Goal: Information Seeking & Learning: Understand process/instructions

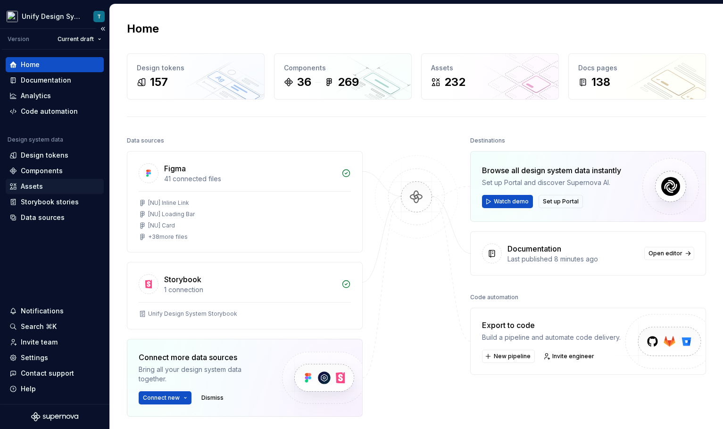
click at [26, 185] on div "Assets" at bounding box center [32, 186] width 22 height 9
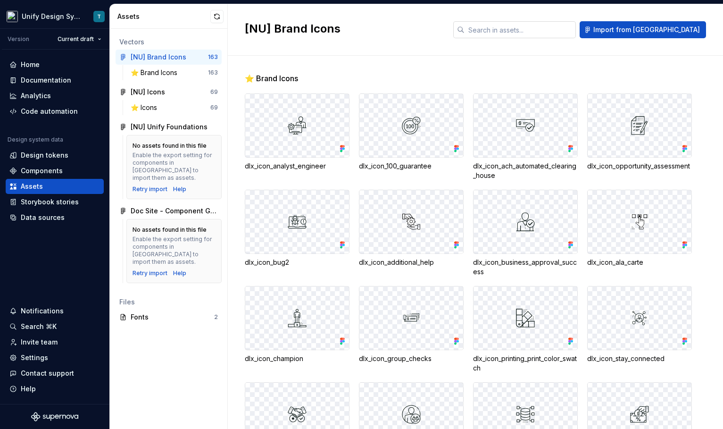
click at [525, 29] on input "text" at bounding box center [520, 29] width 111 height 17
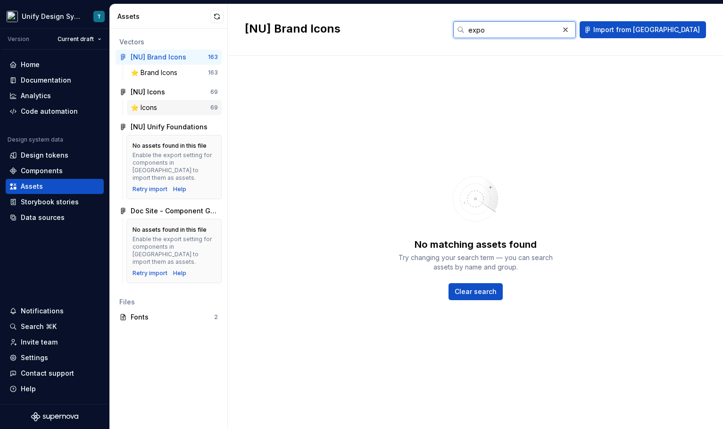
type input "expo"
click at [149, 102] on div "⭐️ Icons 69" at bounding box center [174, 107] width 95 height 15
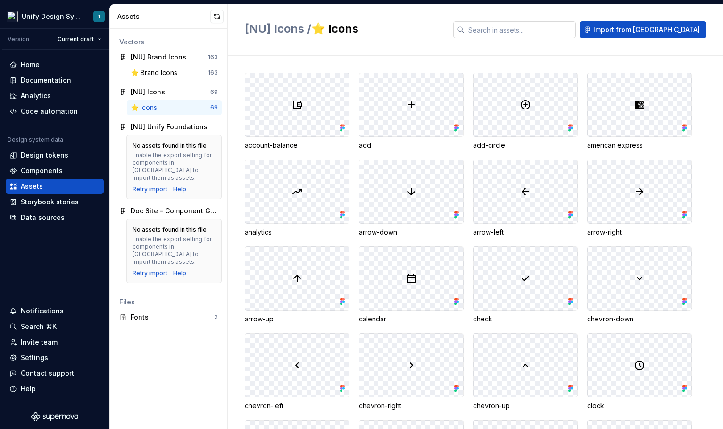
click at [542, 32] on input "text" at bounding box center [520, 29] width 111 height 17
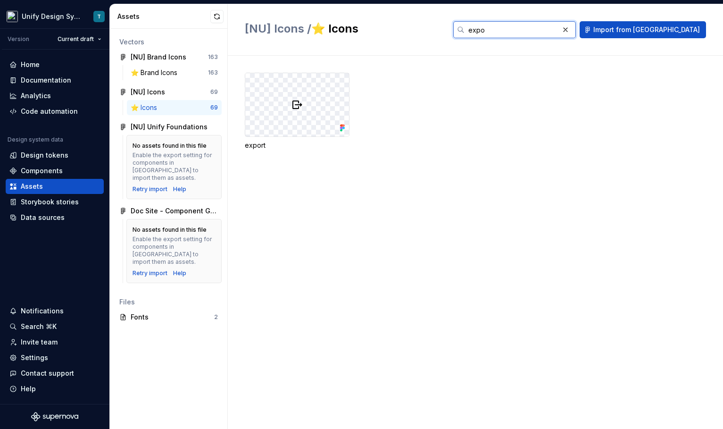
type input "expo"
click at [291, 103] on div at bounding box center [297, 104] width 104 height 63
click at [342, 128] on icon at bounding box center [343, 128] width 2 height 2
click at [341, 127] on icon at bounding box center [341, 128] width 2 height 2
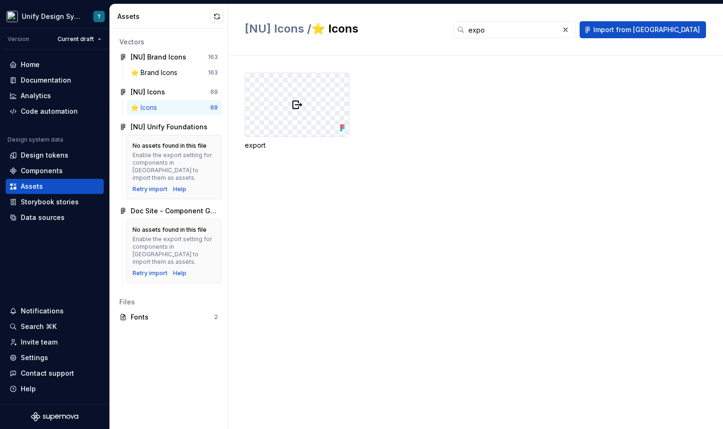
click at [311, 109] on div at bounding box center [297, 104] width 104 height 63
click at [343, 127] on icon at bounding box center [343, 128] width 2 height 2
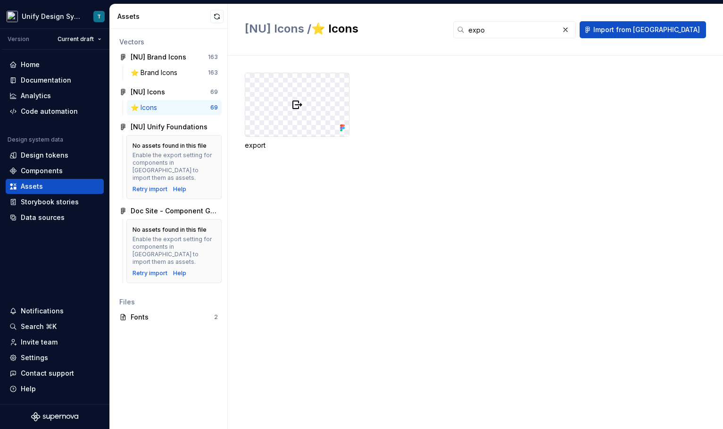
click at [343, 127] on icon at bounding box center [343, 128] width 2 height 2
click at [254, 80] on div at bounding box center [297, 104] width 104 height 63
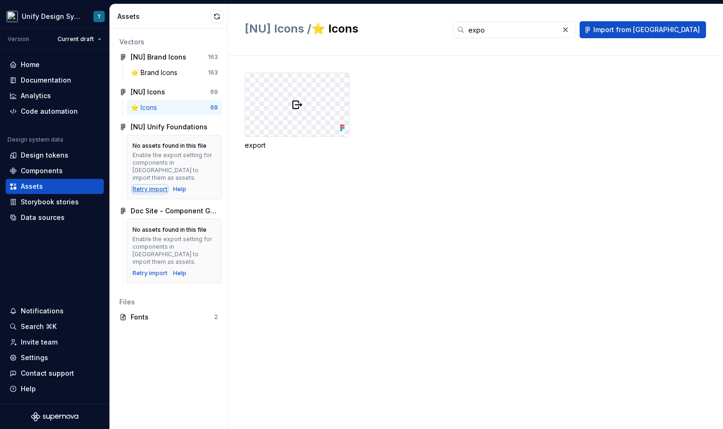
click at [152, 185] on div "Retry import" at bounding box center [150, 189] width 35 height 8
click at [299, 100] on img at bounding box center [297, 104] width 11 height 11
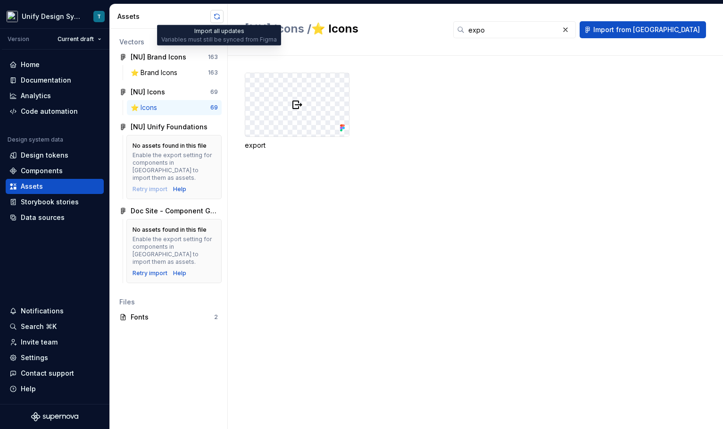
click at [215, 16] on button "button" at bounding box center [216, 16] width 13 height 13
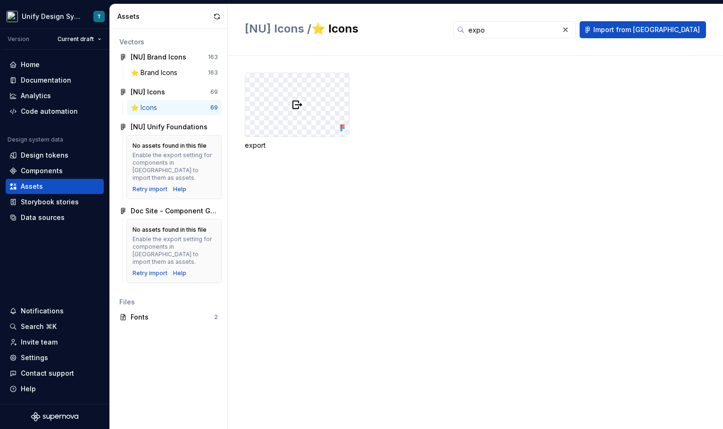
click at [317, 100] on div at bounding box center [297, 104] width 104 height 63
click at [342, 127] on icon at bounding box center [341, 128] width 2 height 2
click at [196, 106] on div "⭐️ Icons" at bounding box center [171, 107] width 80 height 9
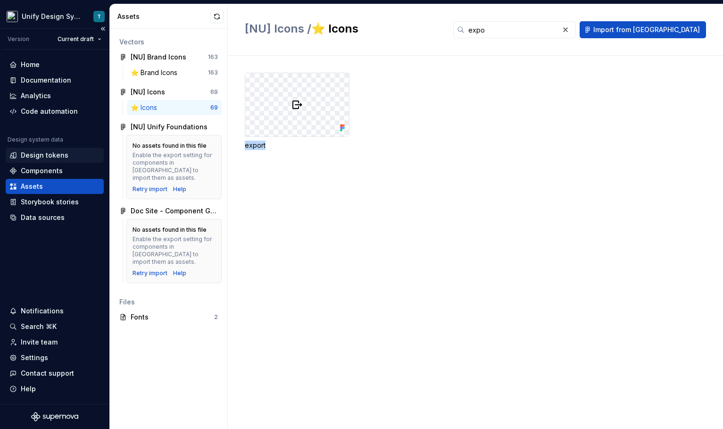
click at [56, 159] on div "Design tokens" at bounding box center [45, 154] width 48 height 9
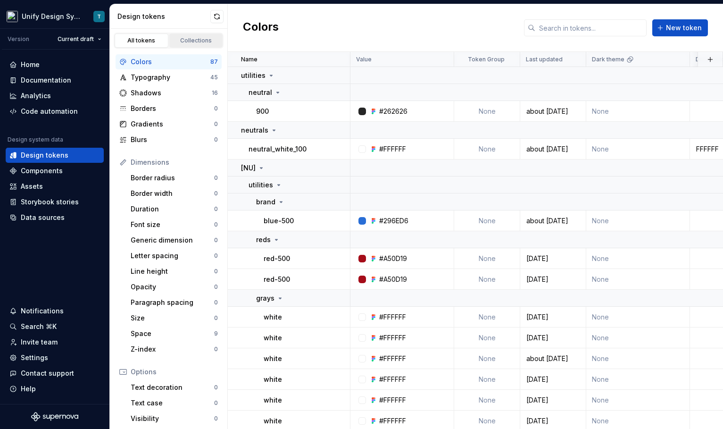
click at [188, 34] on link "Collections" at bounding box center [196, 40] width 54 height 14
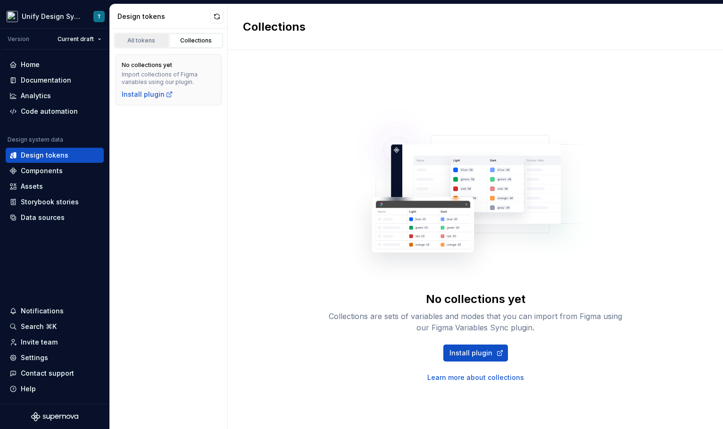
click at [151, 38] on div "All tokens" at bounding box center [141, 41] width 47 height 8
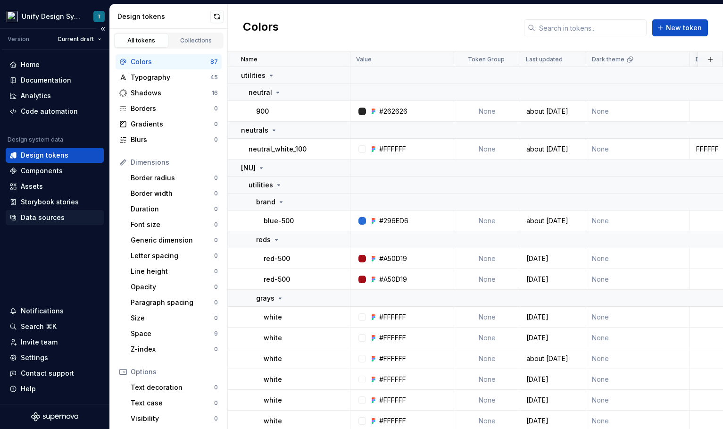
click at [41, 214] on div "Data sources" at bounding box center [43, 217] width 44 height 9
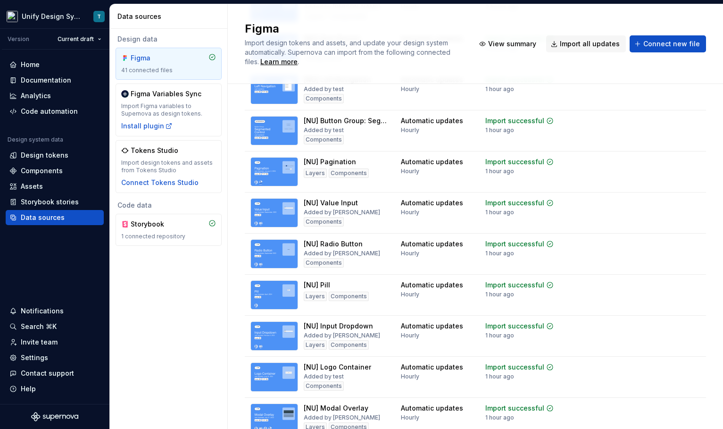
scroll to position [315, 0]
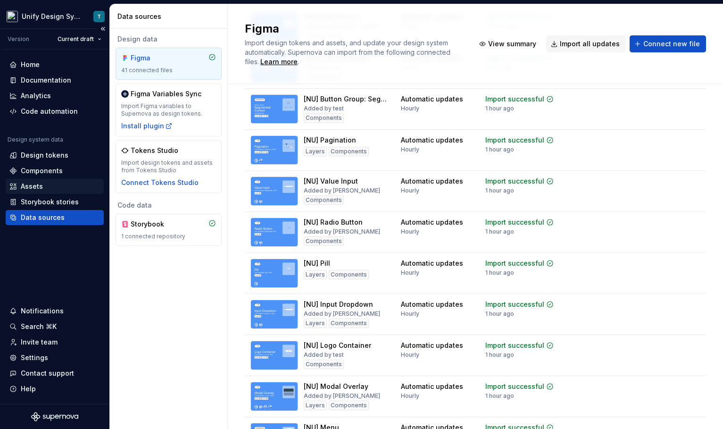
click at [36, 182] on div "Assets" at bounding box center [32, 186] width 22 height 9
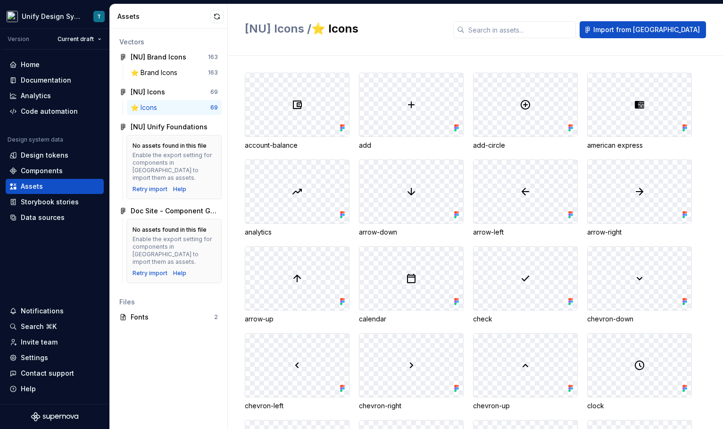
click at [154, 108] on div "⭐️ Icons" at bounding box center [146, 107] width 30 height 9
click at [552, 31] on input "text" at bounding box center [520, 29] width 111 height 17
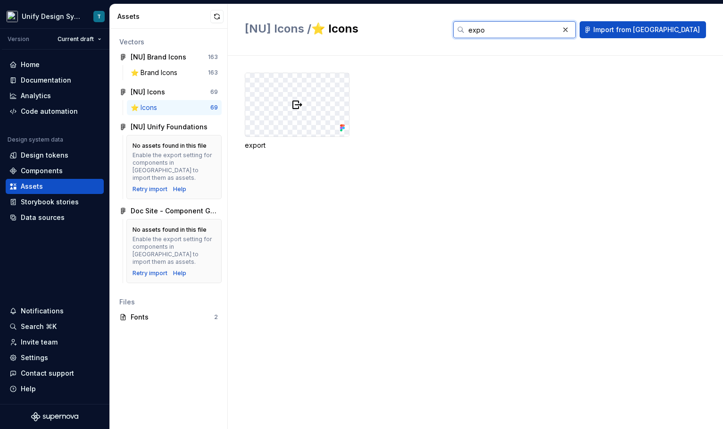
type input "expo"
click at [457, 118] on div "export" at bounding box center [484, 111] width 478 height 77
click at [52, 83] on div "Documentation" at bounding box center [46, 79] width 50 height 9
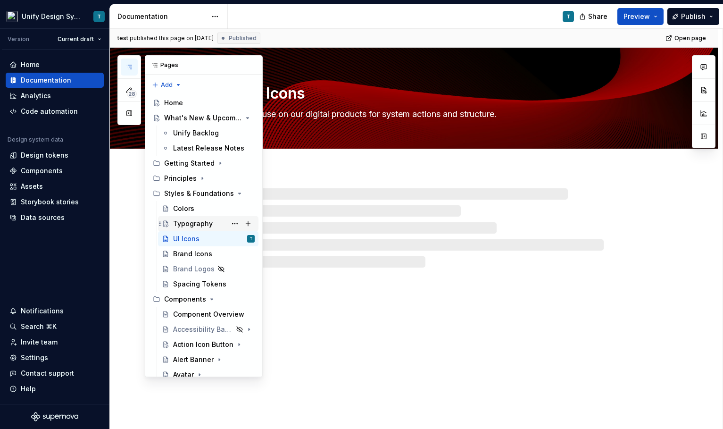
scroll to position [17, 0]
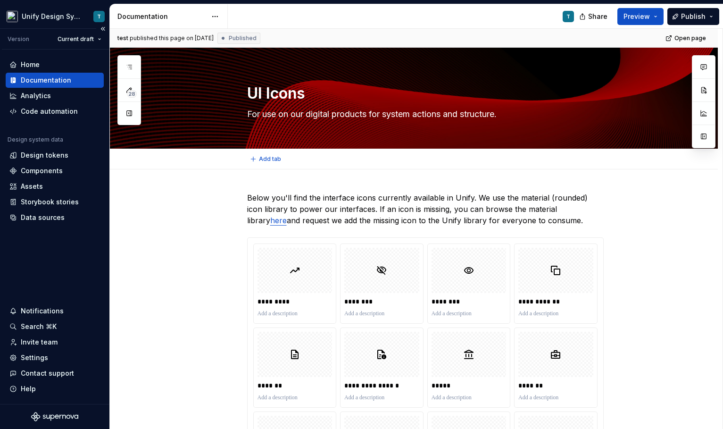
type textarea "*"
click at [29, 184] on div "Assets" at bounding box center [32, 186] width 22 height 9
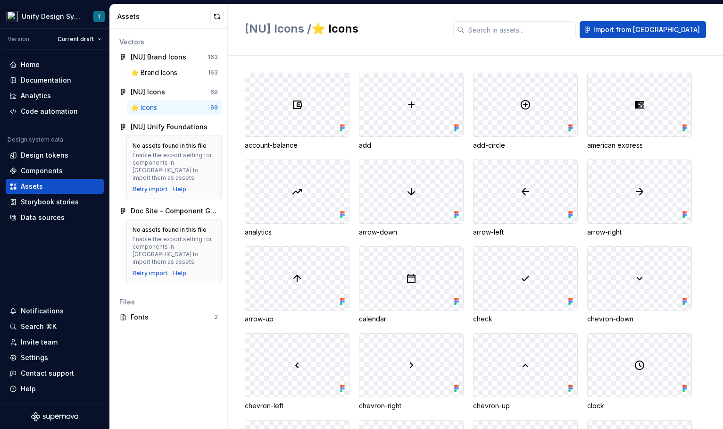
click at [214, 107] on div "69" at bounding box center [214, 108] width 8 height 8
click at [217, 17] on button "button" at bounding box center [216, 16] width 13 height 13
click at [544, 25] on input "text" at bounding box center [520, 29] width 111 height 17
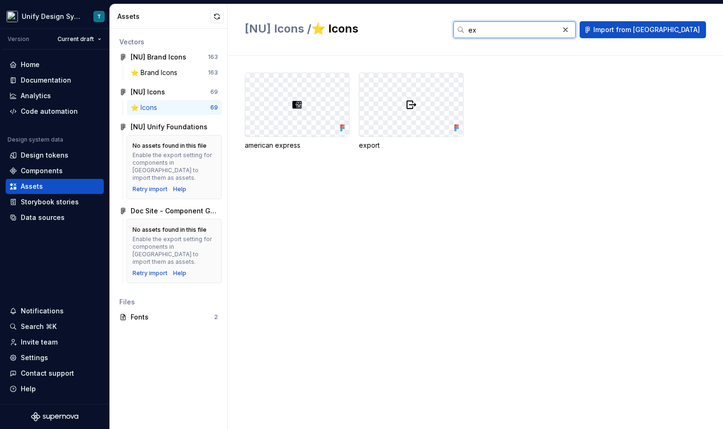
type input "e"
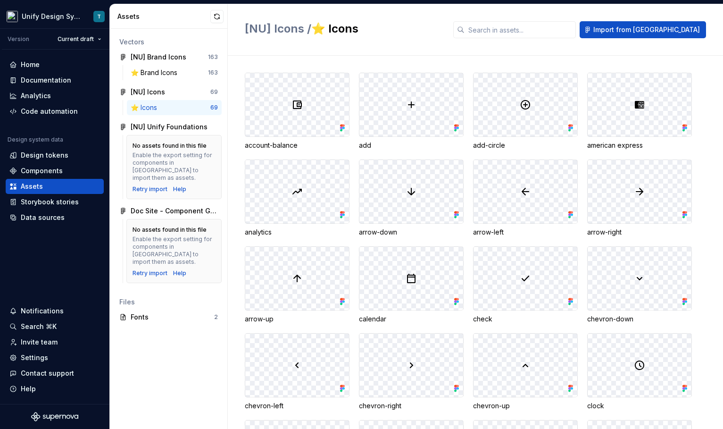
click at [176, 113] on div "⭐️ Icons 69" at bounding box center [174, 107] width 95 height 15
click at [32, 219] on div "Data sources" at bounding box center [43, 217] width 44 height 9
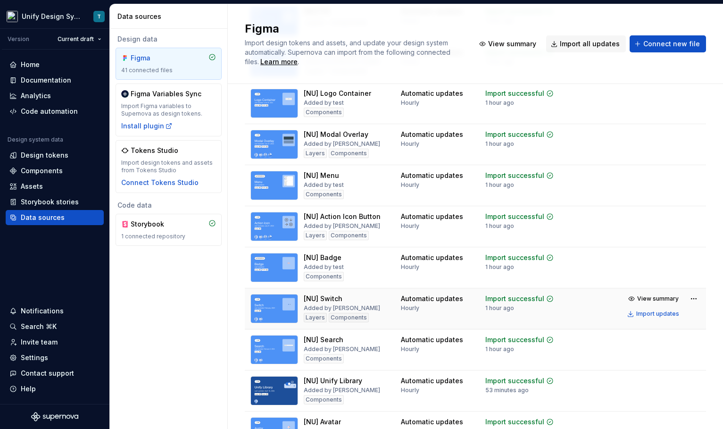
scroll to position [1224, 0]
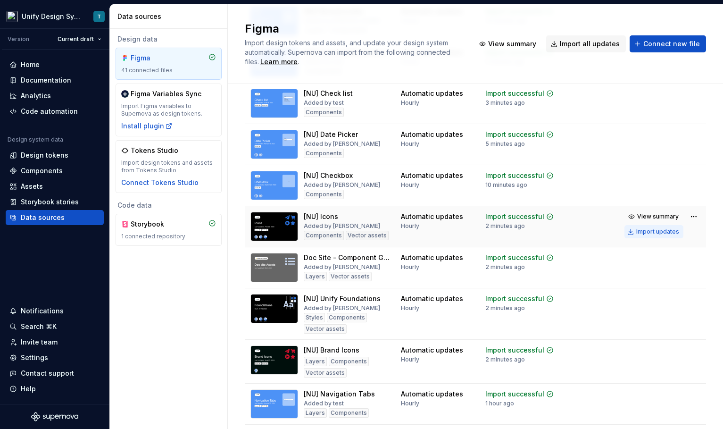
click at [648, 230] on div "Import updates" at bounding box center [657, 232] width 43 height 8
click at [653, 232] on div "Import updates" at bounding box center [657, 232] width 43 height 8
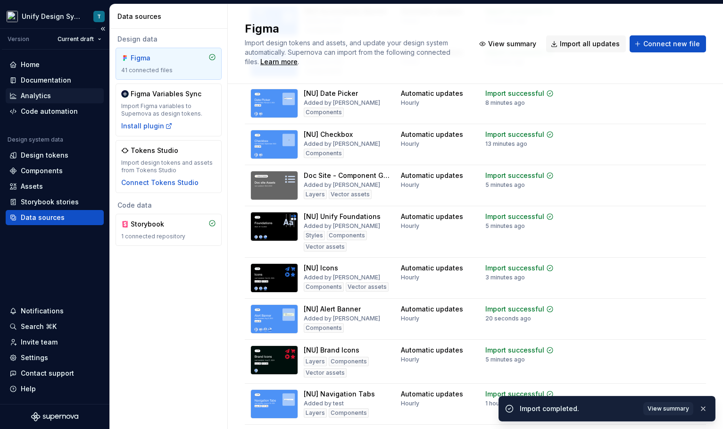
scroll to position [1183, 0]
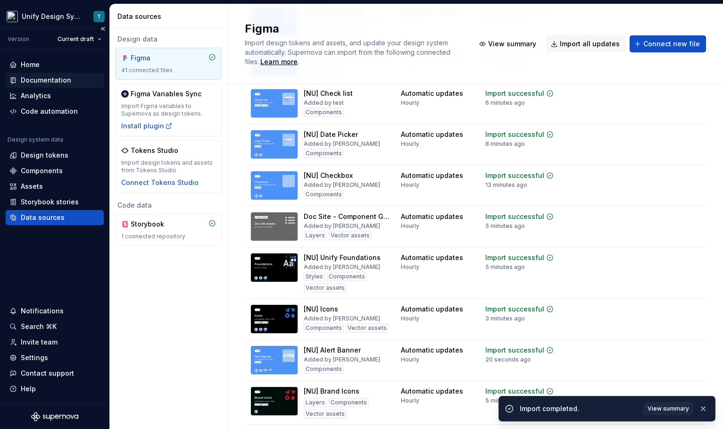
click at [54, 85] on div "Documentation" at bounding box center [55, 80] width 98 height 15
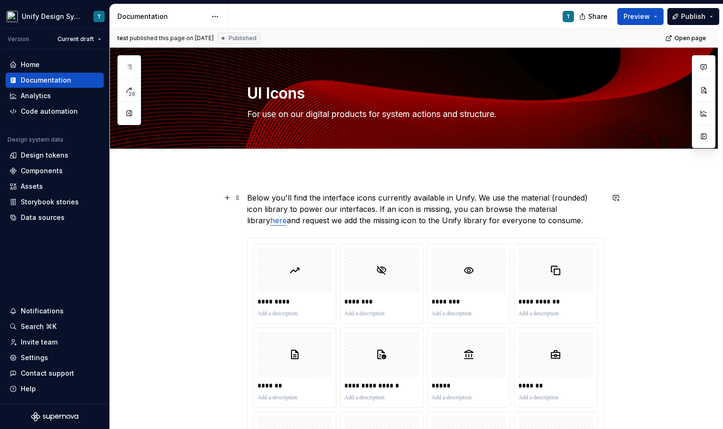
scroll to position [65, 0]
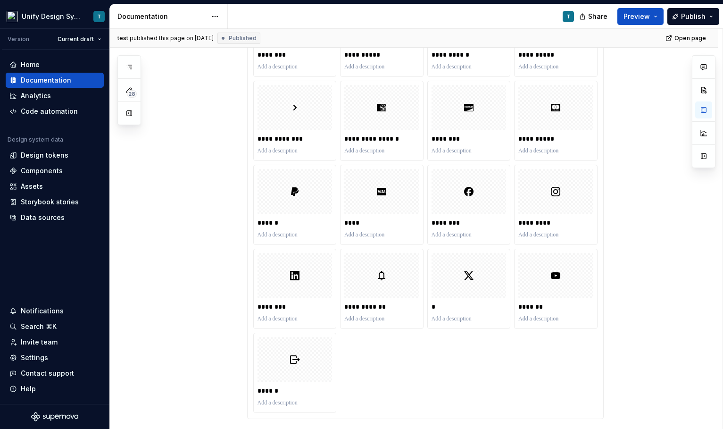
scroll to position [1389, 0]
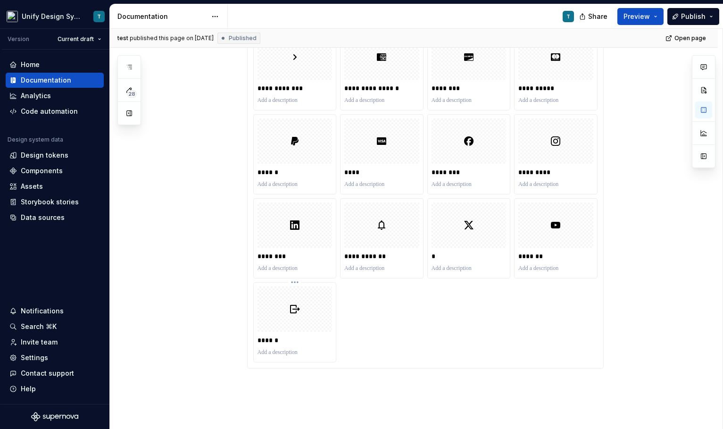
click at [289, 324] on div at bounding box center [295, 308] width 75 height 45
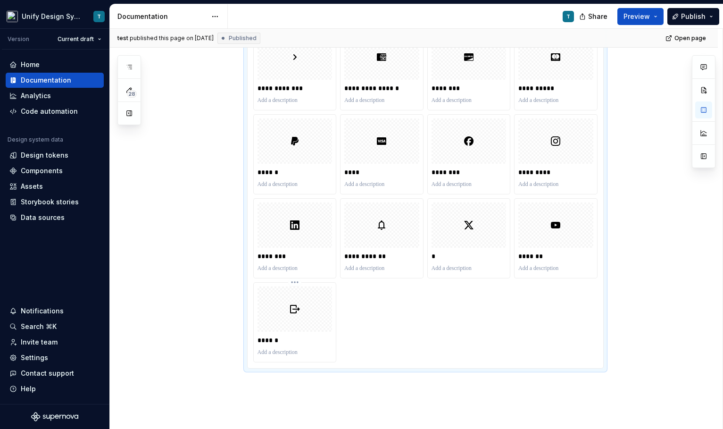
click at [289, 324] on div at bounding box center [295, 308] width 75 height 45
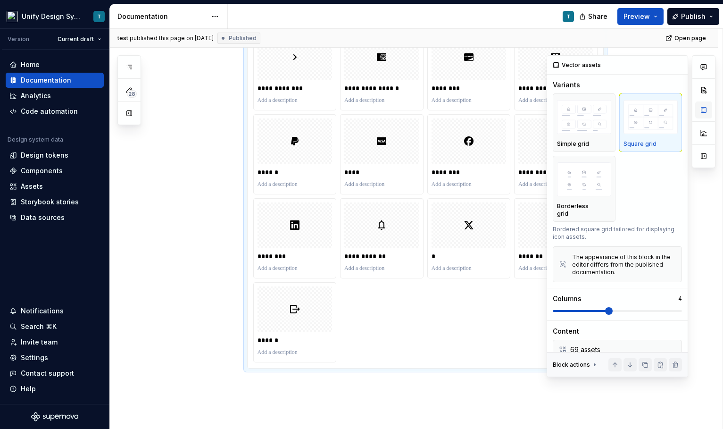
click at [706, 112] on button "button" at bounding box center [703, 109] width 17 height 17
type textarea "*"
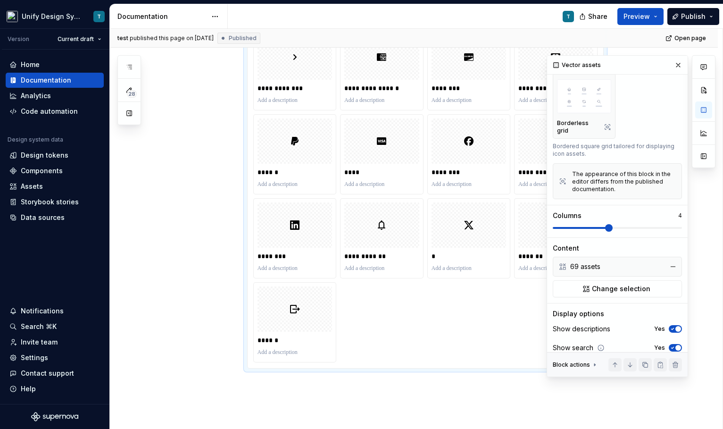
scroll to position [100, 0]
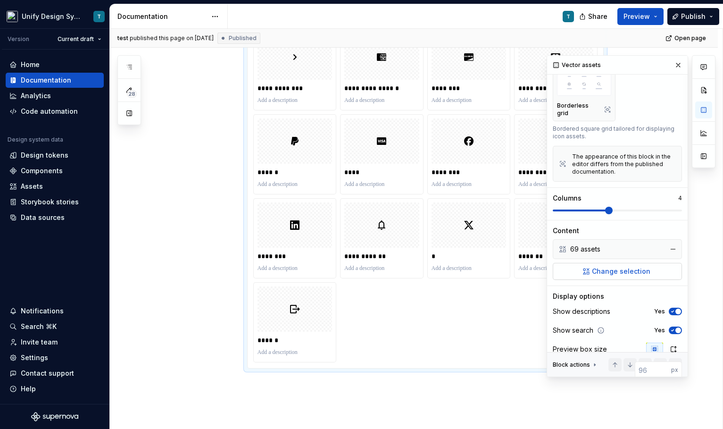
click at [623, 267] on span "Change selection" at bounding box center [621, 271] width 58 height 9
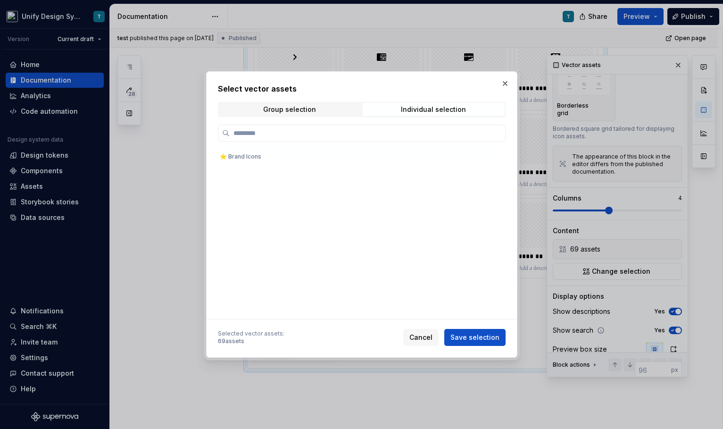
scroll to position [1009, 0]
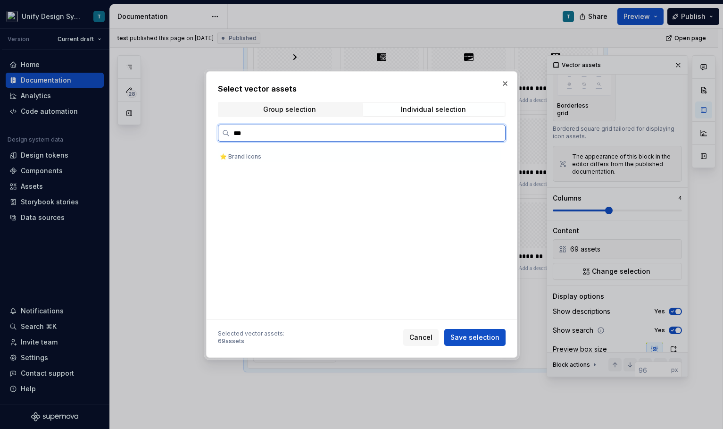
type input "****"
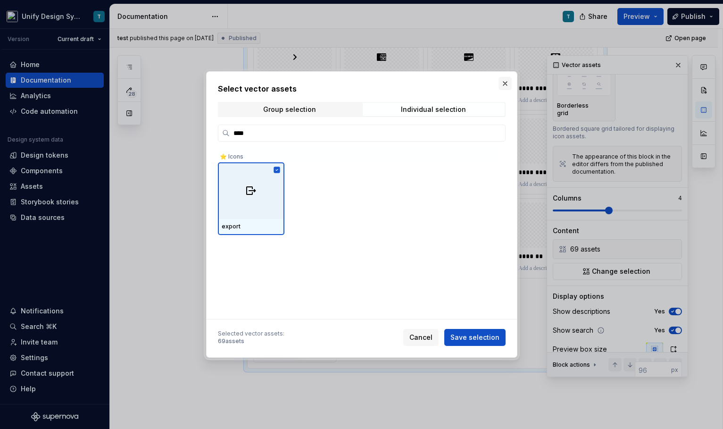
click at [505, 81] on button "button" at bounding box center [505, 83] width 13 height 13
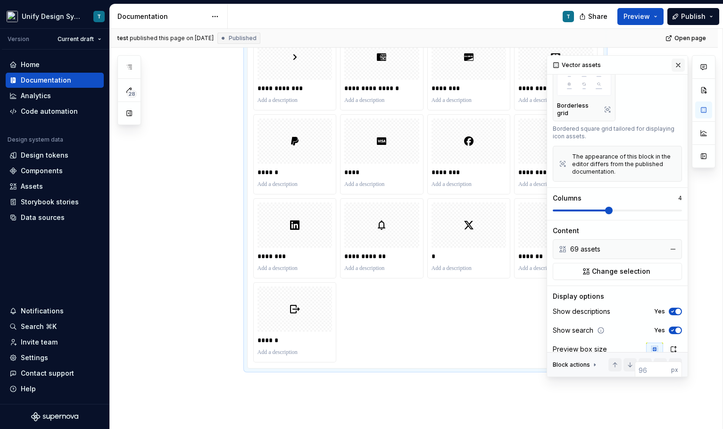
click at [676, 61] on button "button" at bounding box center [678, 64] width 13 height 13
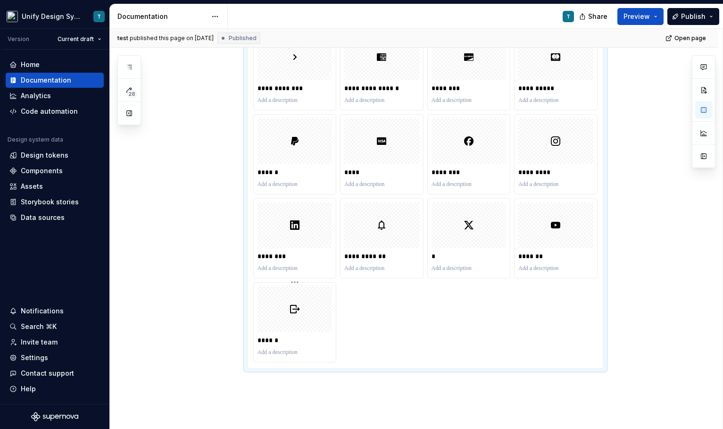
click at [320, 307] on div at bounding box center [295, 308] width 75 height 45
click at [314, 308] on div at bounding box center [295, 308] width 75 height 45
click at [703, 117] on button "button" at bounding box center [703, 109] width 17 height 17
type textarea "*"
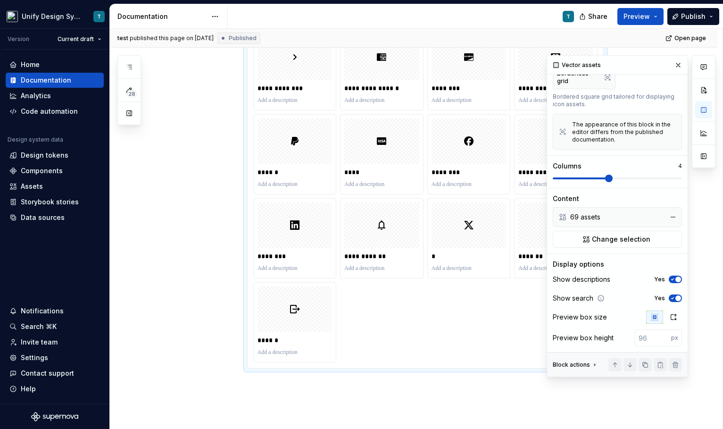
scroll to position [154, 0]
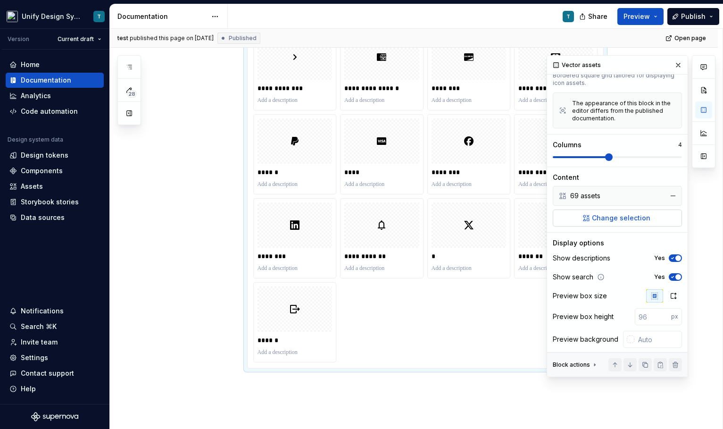
click at [623, 213] on span "Change selection" at bounding box center [621, 217] width 58 height 9
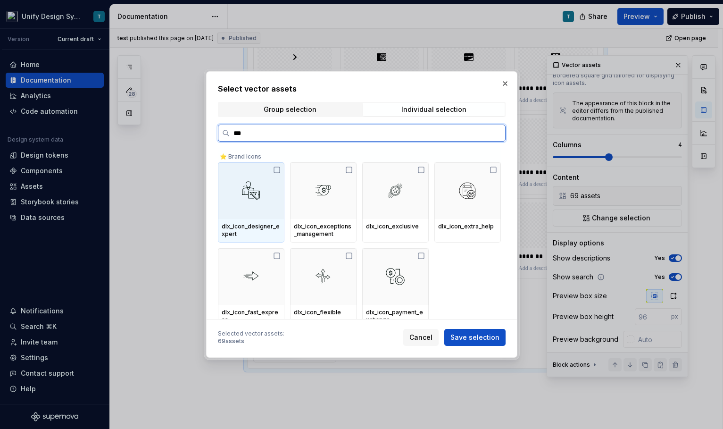
type input "****"
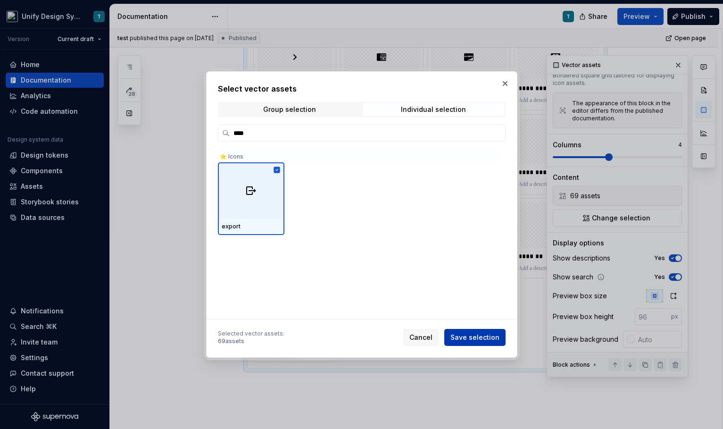
click at [478, 337] on span "Save selection" at bounding box center [475, 337] width 49 height 9
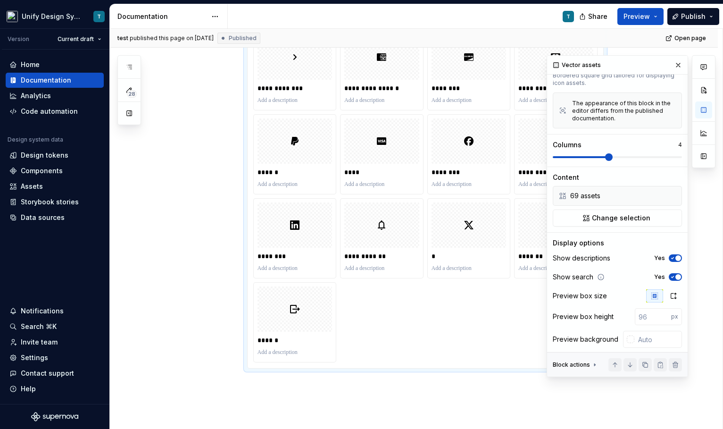
scroll to position [1328, 0]
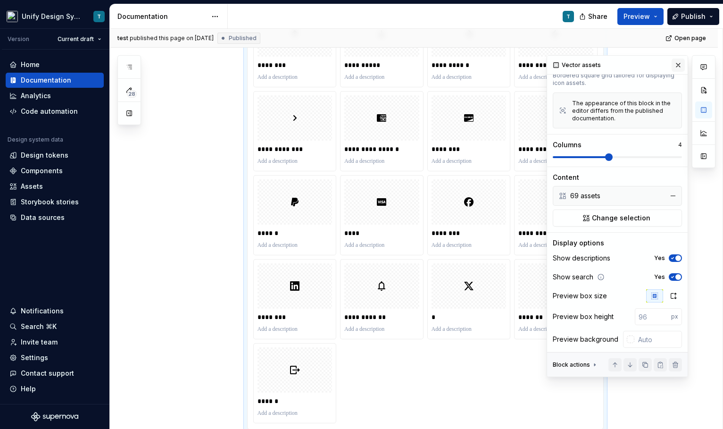
click at [682, 64] on button "button" at bounding box center [678, 64] width 13 height 13
type textarea "*"
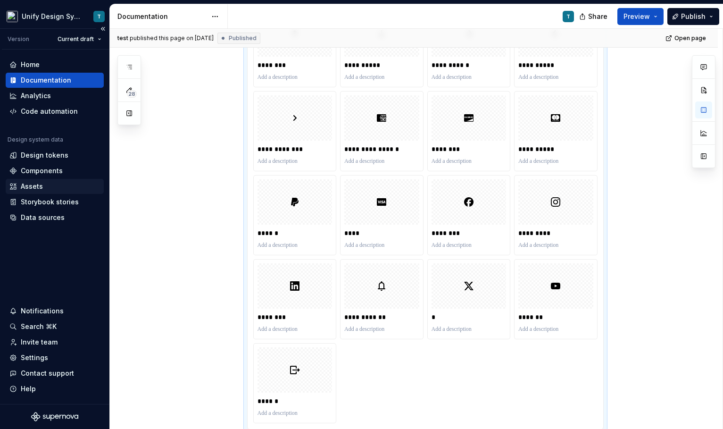
click at [38, 190] on div "Assets" at bounding box center [32, 186] width 22 height 9
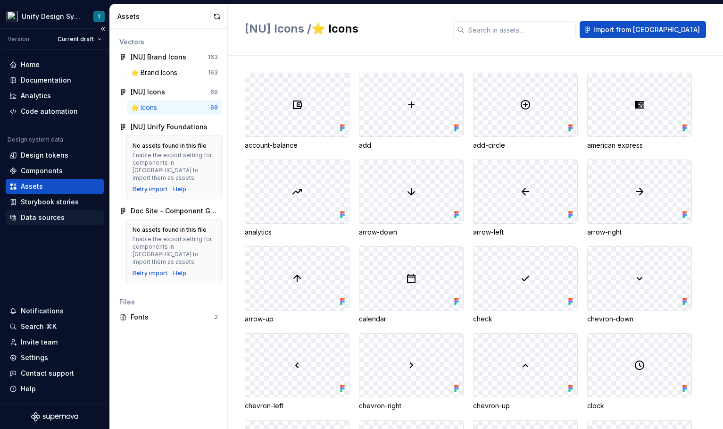
click at [37, 217] on div "Data sources" at bounding box center [43, 217] width 44 height 9
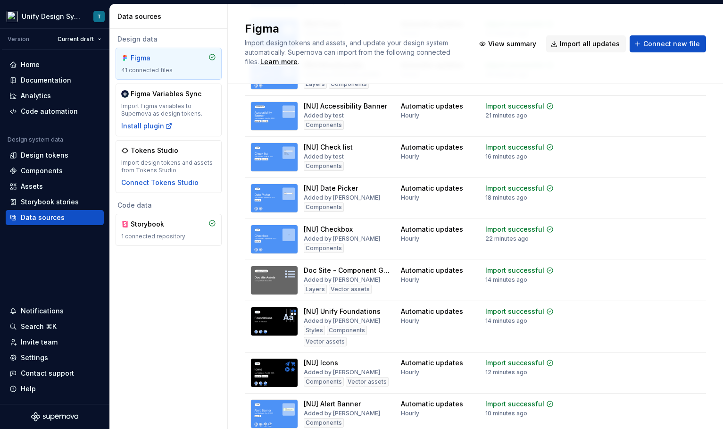
scroll to position [1142, 0]
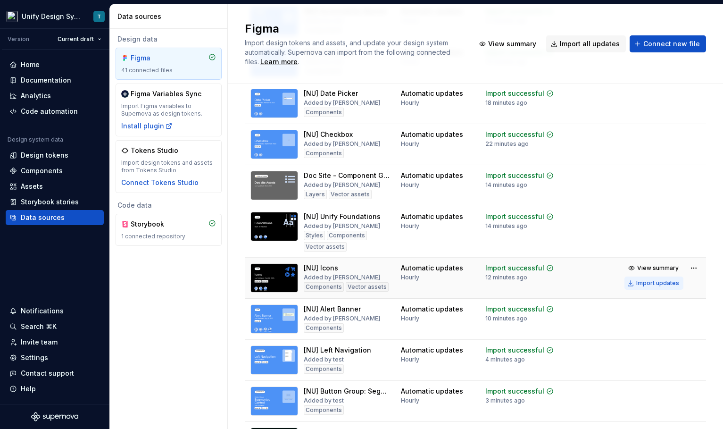
click at [644, 282] on div "Import updates" at bounding box center [657, 283] width 43 height 8
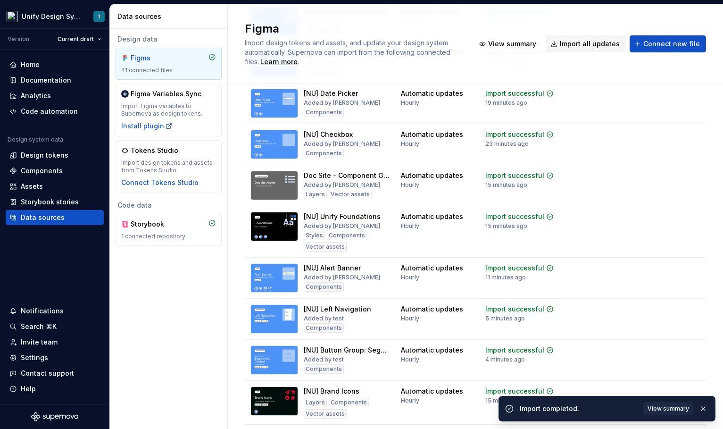
click at [196, 326] on div "Design data Figma 41 connected files Figma Variables Sync Import Figma variable…" at bounding box center [168, 229] width 117 height 400
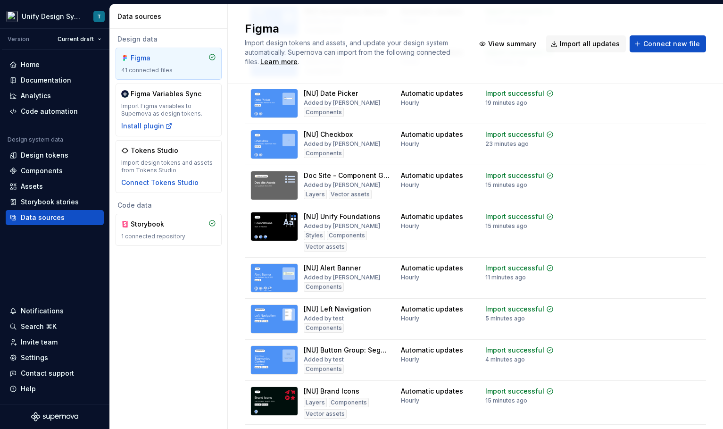
click at [132, 301] on div "Design data Figma 41 connected files Figma Variables Sync Import Figma variable…" at bounding box center [168, 229] width 117 height 400
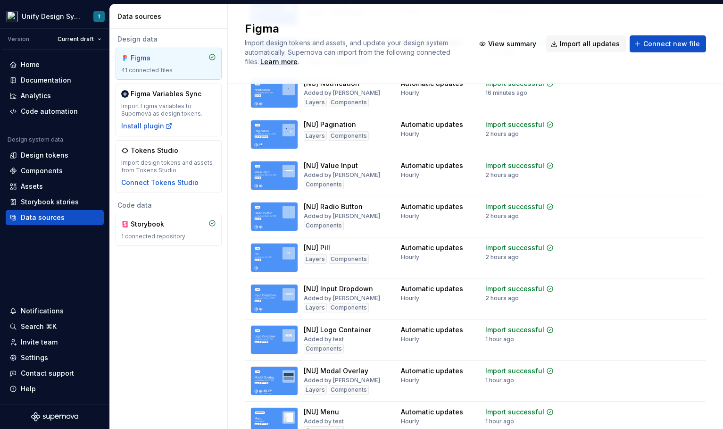
scroll to position [165, 0]
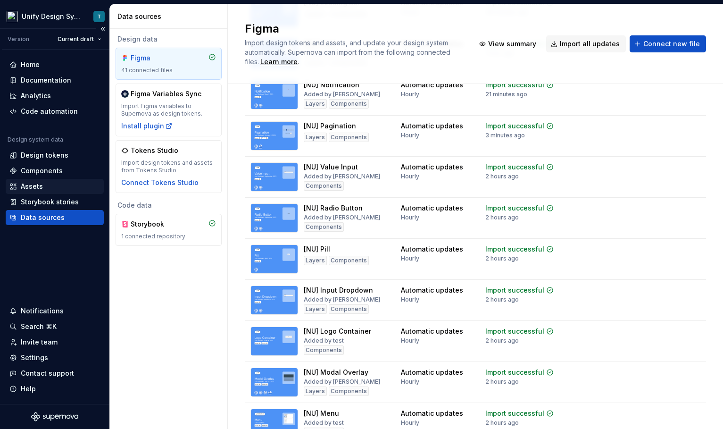
click at [42, 184] on div "Assets" at bounding box center [32, 186] width 22 height 9
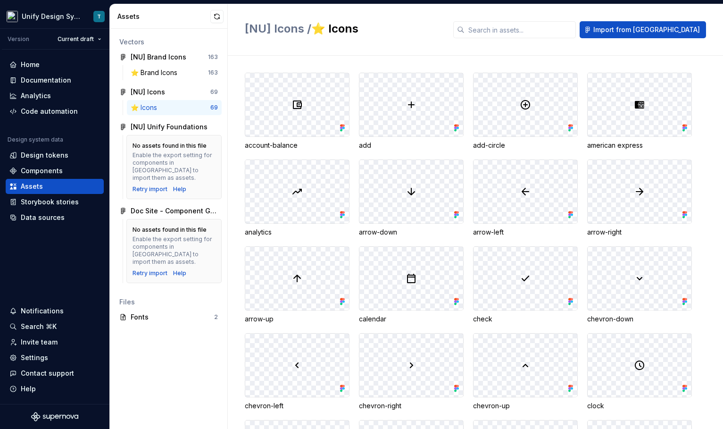
click at [182, 103] on div "⭐️ Icons" at bounding box center [171, 107] width 80 height 9
click at [543, 27] on input "text" at bounding box center [520, 29] width 111 height 17
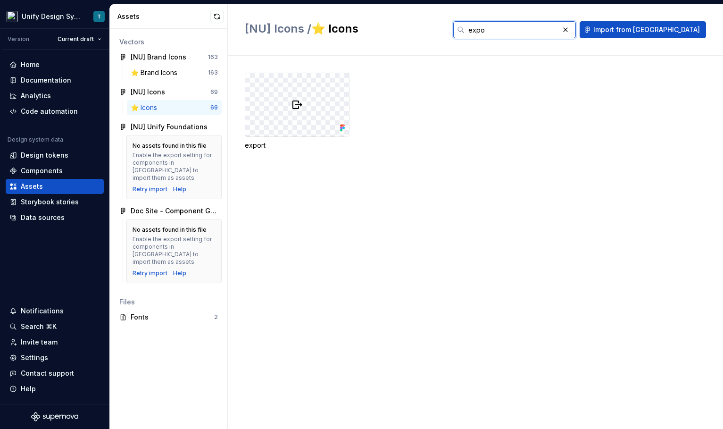
type input "expo"
click at [315, 103] on div at bounding box center [297, 104] width 104 height 63
click at [42, 84] on div "Documentation" at bounding box center [46, 79] width 50 height 9
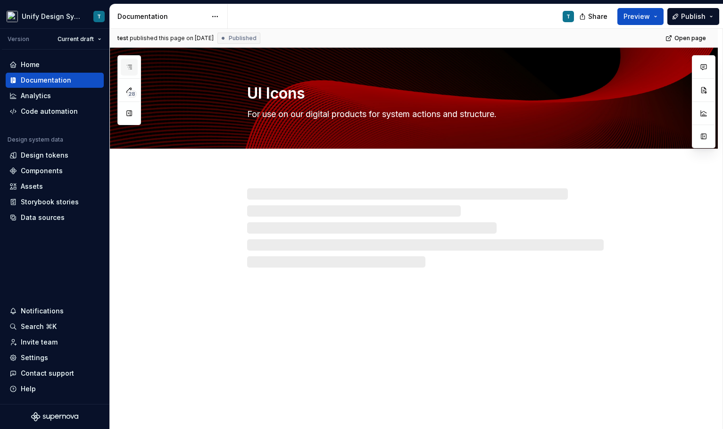
click at [132, 69] on icon "button" at bounding box center [129, 67] width 5 height 4
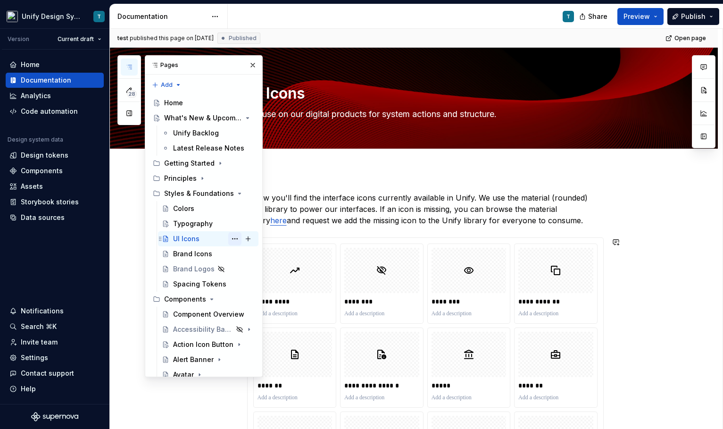
click at [231, 238] on button "Page tree" at bounding box center [234, 238] width 13 height 13
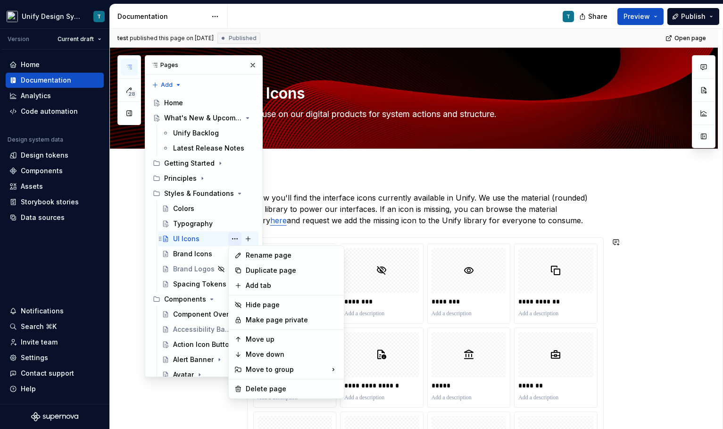
click at [231, 238] on div "28 Pages Add Accessibility guide for tree Page tree. Navigate the tree with the…" at bounding box center [189, 216] width 145 height 322
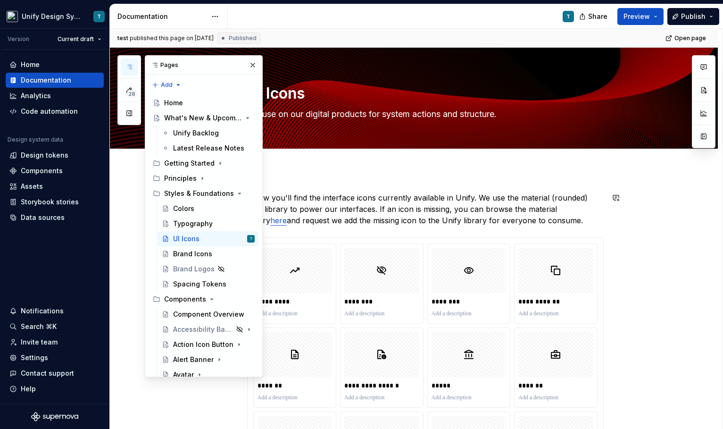
click at [367, 202] on p "Below you'll find the interface icons currently available in Unify. We use the …" at bounding box center [425, 209] width 357 height 34
click at [383, 304] on p "********" at bounding box center [381, 301] width 75 height 9
click at [706, 113] on button "button" at bounding box center [703, 109] width 17 height 17
type textarea "*"
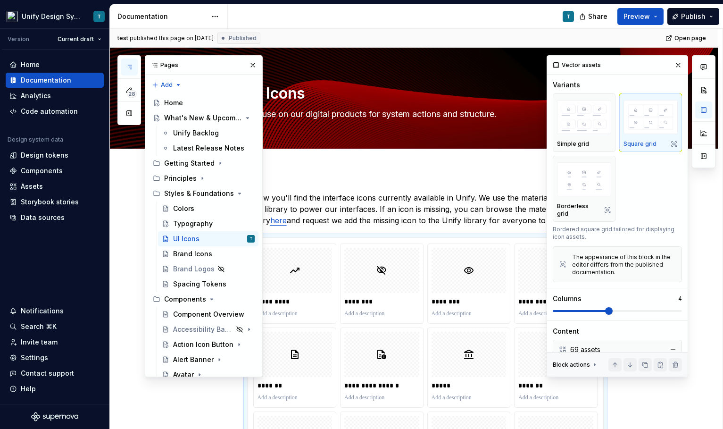
scroll to position [154, 0]
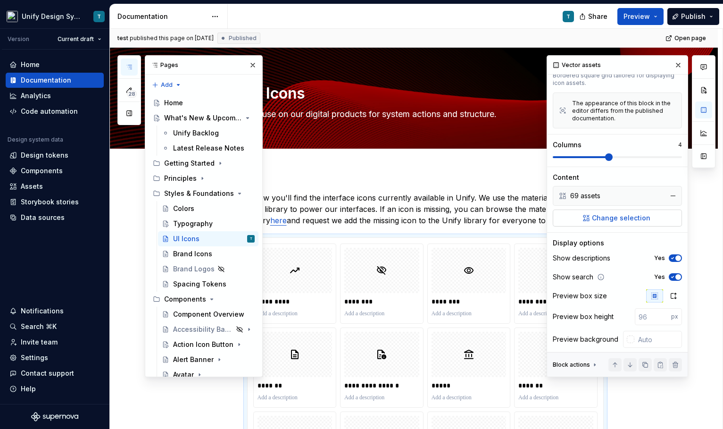
click at [606, 213] on span "Change selection" at bounding box center [621, 217] width 58 height 9
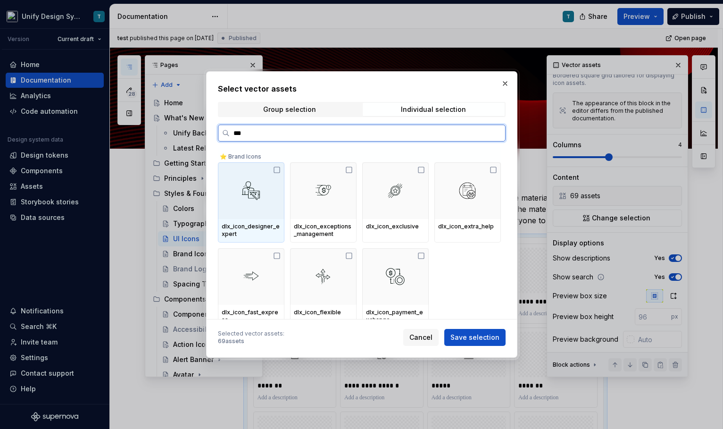
type input "****"
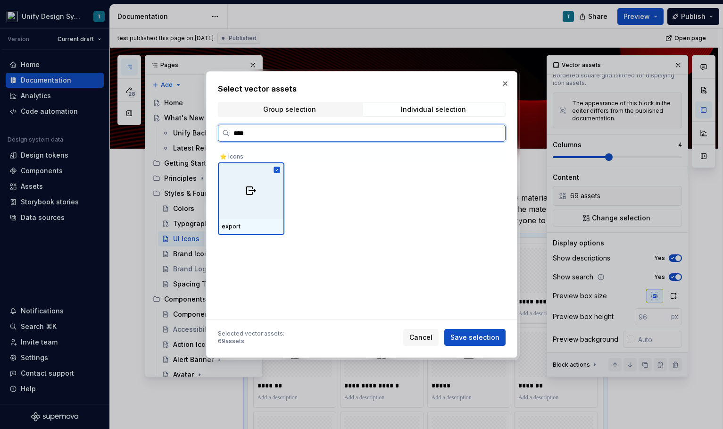
click at [277, 171] on icon at bounding box center [277, 170] width 6 height 6
click at [277, 171] on icon at bounding box center [277, 170] width 8 height 8
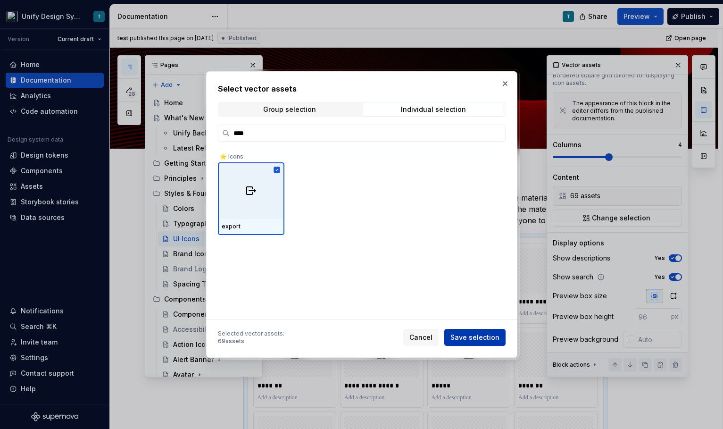
click at [460, 335] on span "Save selection" at bounding box center [475, 337] width 49 height 9
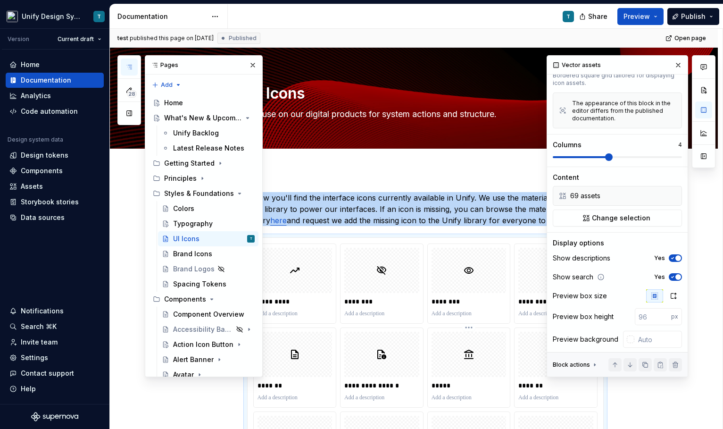
scroll to position [209, 0]
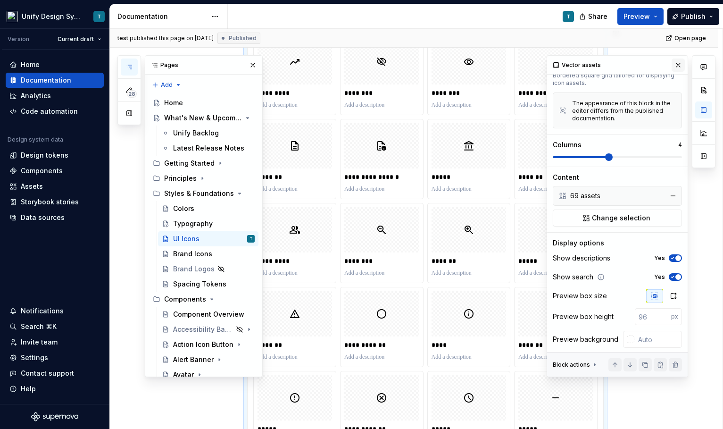
click at [676, 61] on button "button" at bounding box center [678, 64] width 13 height 13
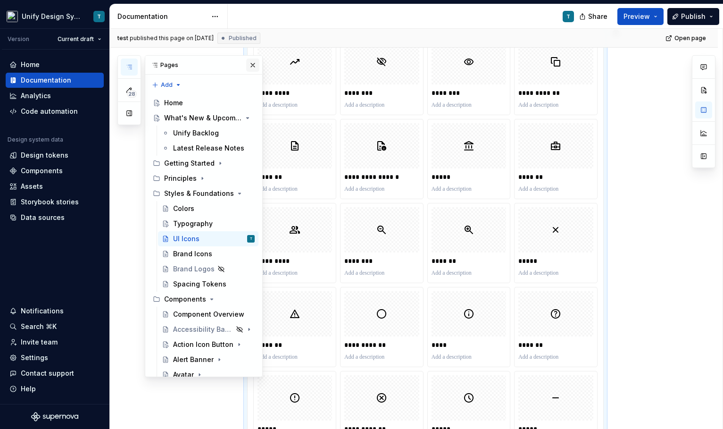
click at [251, 68] on button "button" at bounding box center [252, 64] width 13 height 13
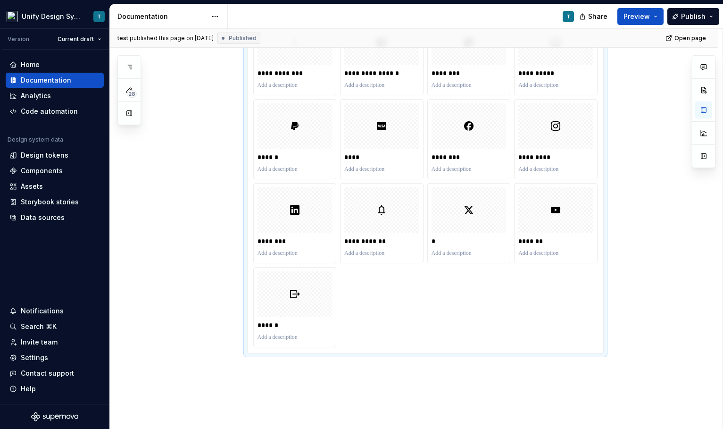
scroll to position [1426, 0]
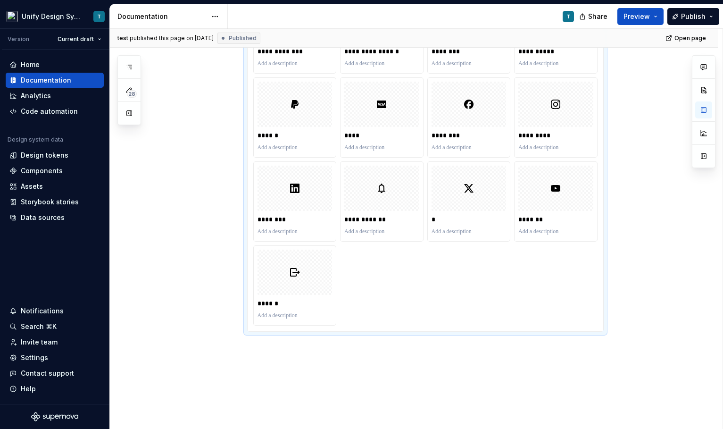
type textarea "*"
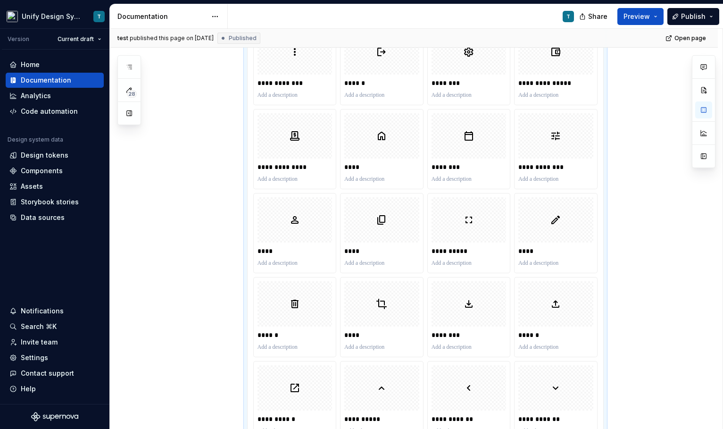
scroll to position [814, 0]
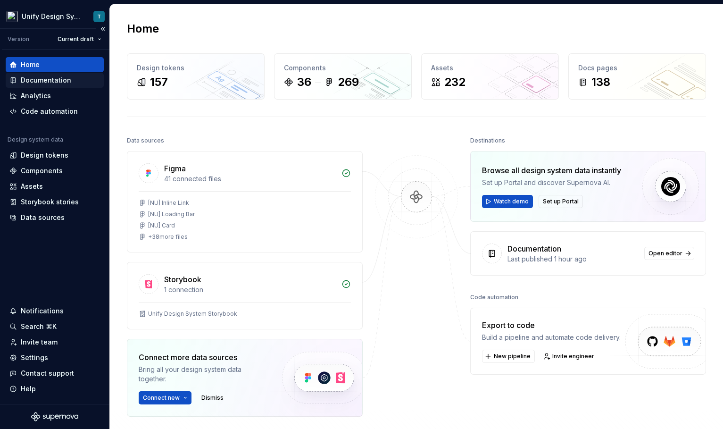
click at [46, 80] on div "Documentation" at bounding box center [46, 79] width 50 height 9
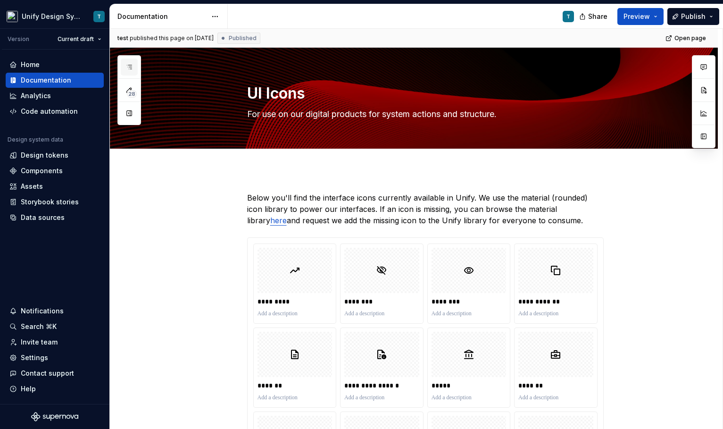
click at [128, 68] on icon "button" at bounding box center [129, 67] width 8 height 8
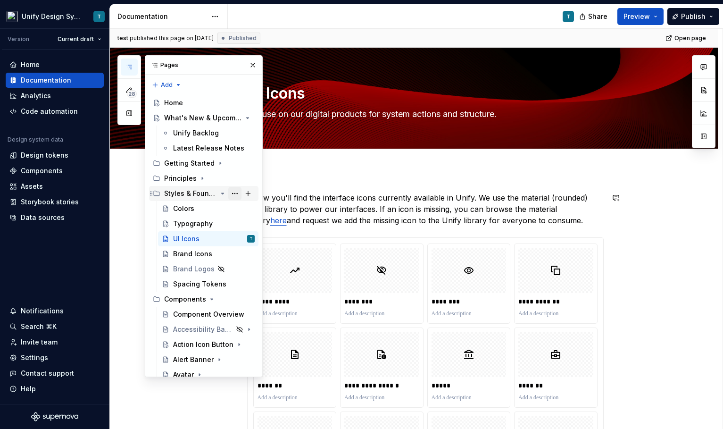
click at [234, 192] on button "Page tree" at bounding box center [234, 193] width 13 height 13
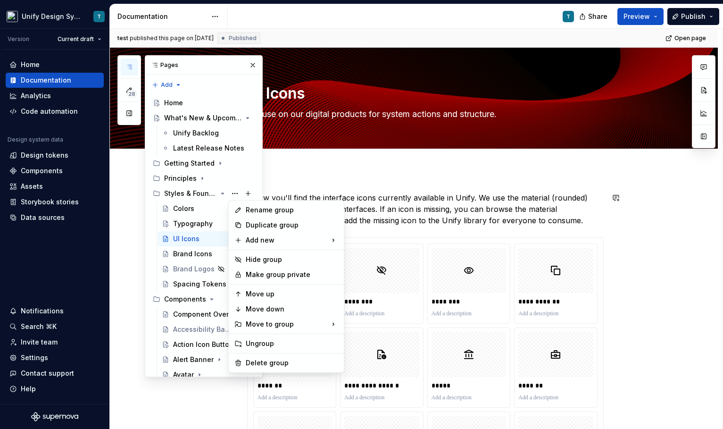
click at [223, 192] on div "28 Pages Add Accessibility guide for tree Page tree. Navigate the tree with the…" at bounding box center [189, 216] width 145 height 322
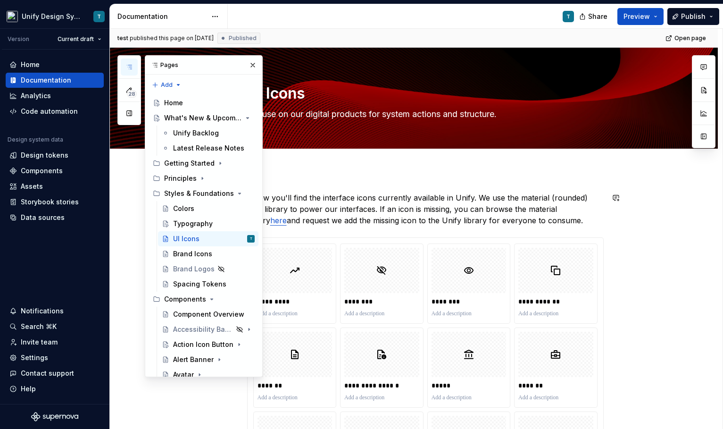
click at [239, 193] on icon "Page tree" at bounding box center [240, 193] width 2 height 1
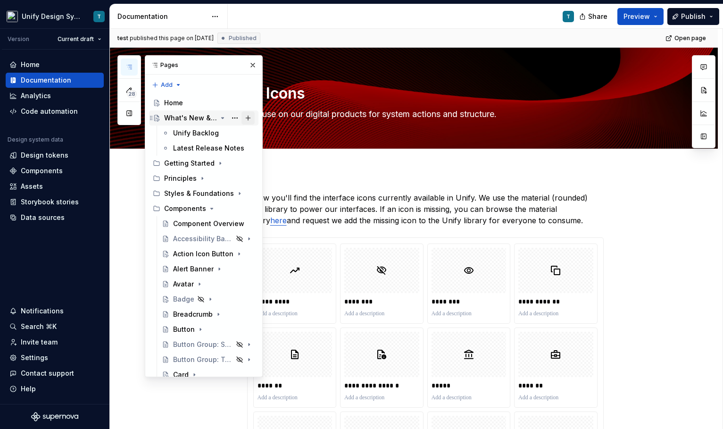
click at [247, 119] on button "Page tree" at bounding box center [248, 117] width 13 height 13
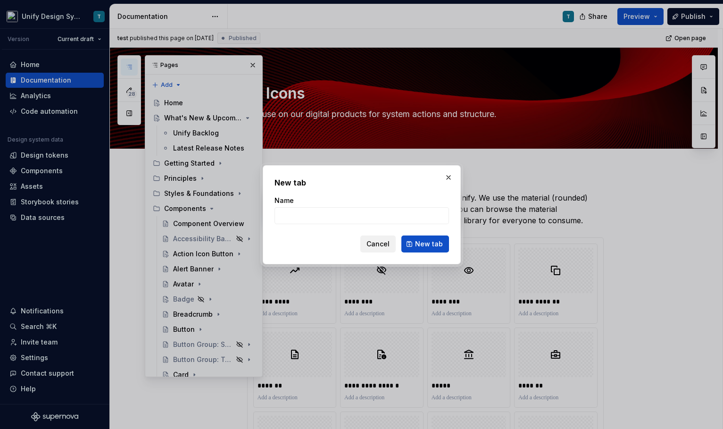
click at [375, 245] on span "Cancel" at bounding box center [378, 243] width 23 height 9
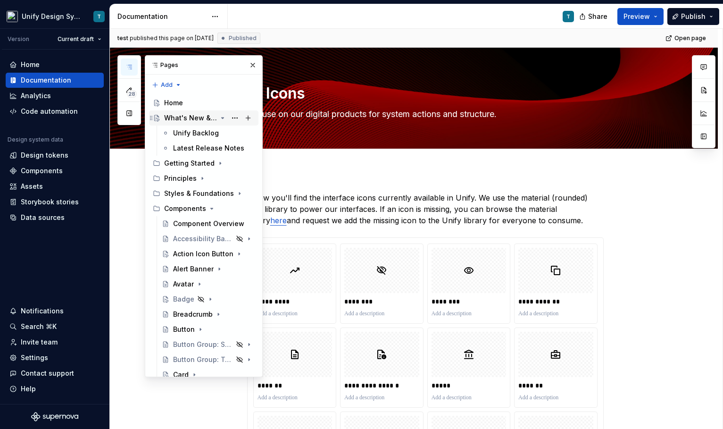
click at [221, 119] on icon "Page tree" at bounding box center [223, 118] width 8 height 8
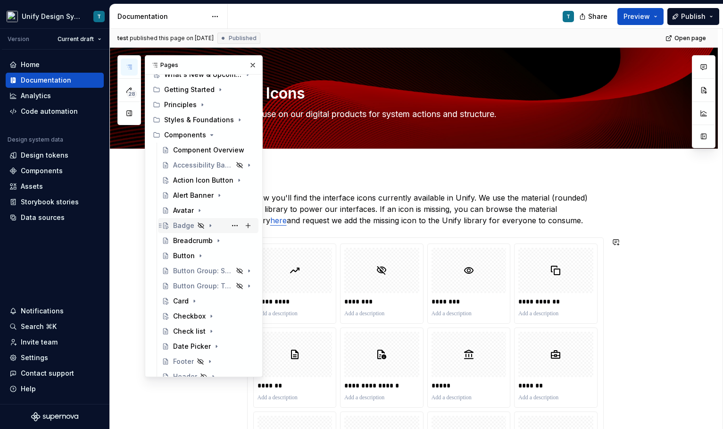
scroll to position [44, 0]
click at [205, 273] on div "Button Group: Segmented Control" at bounding box center [189, 269] width 33 height 9
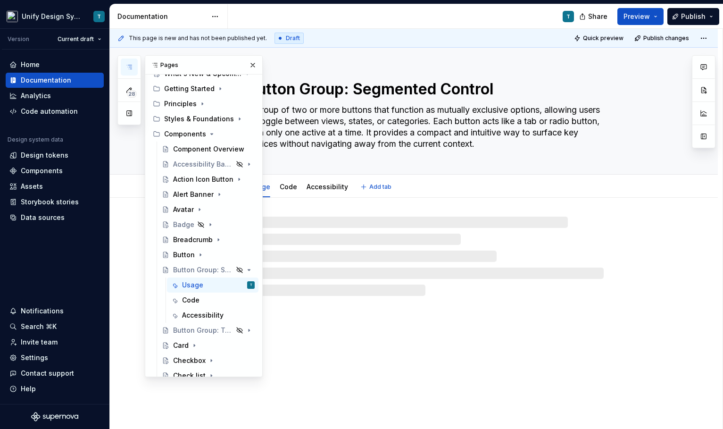
click at [375, 141] on textarea "A group of two or more buttons that function as mutually exclusive options, all…" at bounding box center [423, 126] width 357 height 49
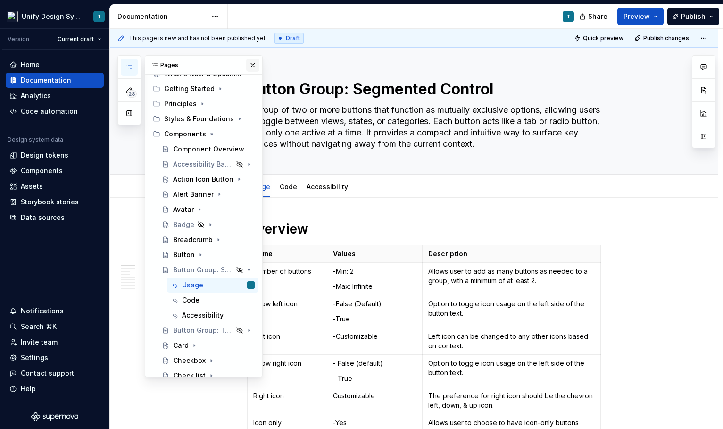
click at [249, 62] on button "button" at bounding box center [252, 64] width 13 height 13
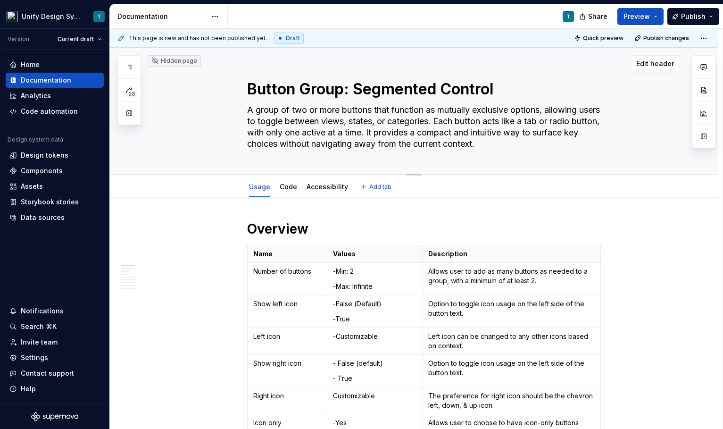
drag, startPoint x: 542, startPoint y: 145, endPoint x: 353, endPoint y: 131, distance: 189.3
click at [353, 131] on textarea "A group of two or more buttons that function as mutually exclusive options, all…" at bounding box center [423, 126] width 357 height 49
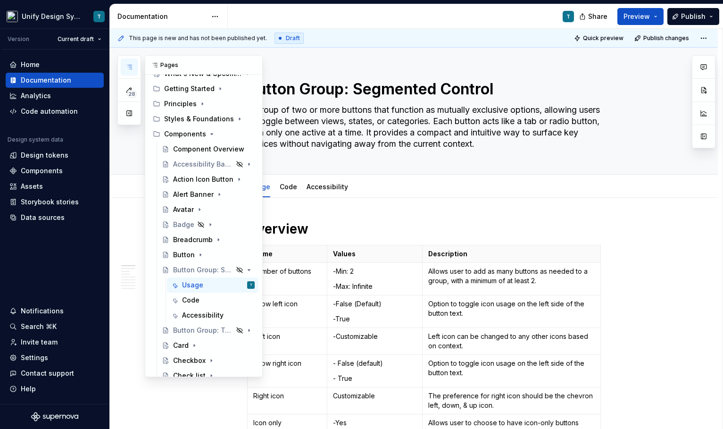
click at [128, 67] on icon "button" at bounding box center [129, 67] width 8 height 8
click at [183, 329] on div "Button Group: Toolbar" at bounding box center [189, 329] width 33 height 9
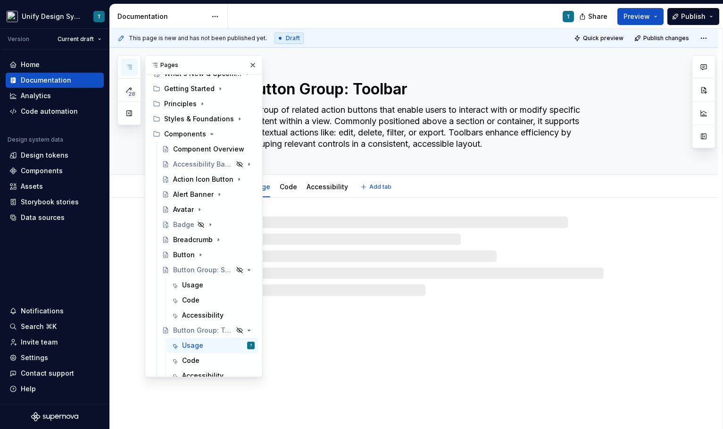
click at [355, 145] on textarea "A group of related action buttons that enable users to interact with or modify …" at bounding box center [423, 126] width 357 height 49
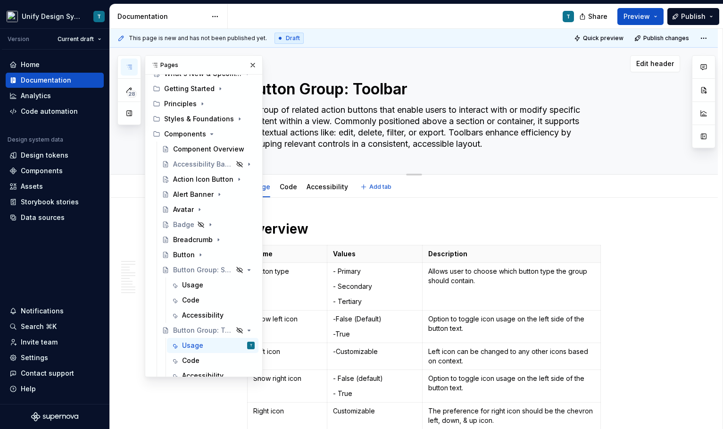
click at [494, 146] on textarea "A group of related action buttons that enable users to interact with or modify …" at bounding box center [423, 126] width 357 height 49
click at [252, 67] on button "button" at bounding box center [252, 64] width 13 height 13
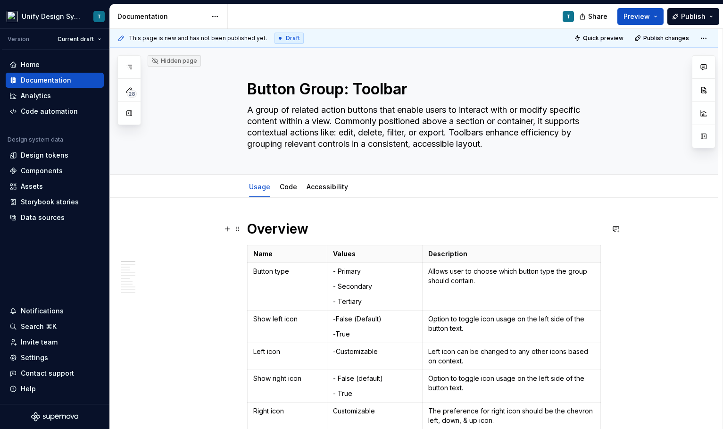
type textarea "*"
